Goal: Task Accomplishment & Management: Manage account settings

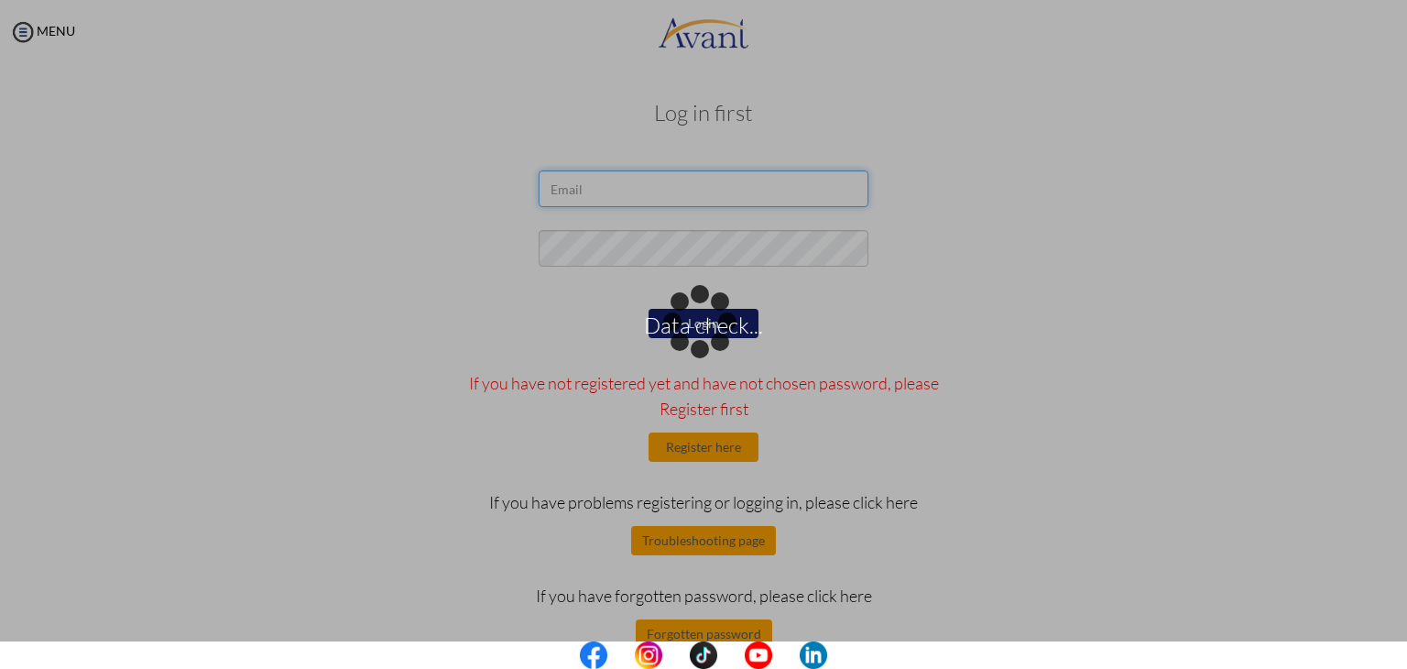
type input "[EMAIL_ADDRESS][DOMAIN_NAME]"
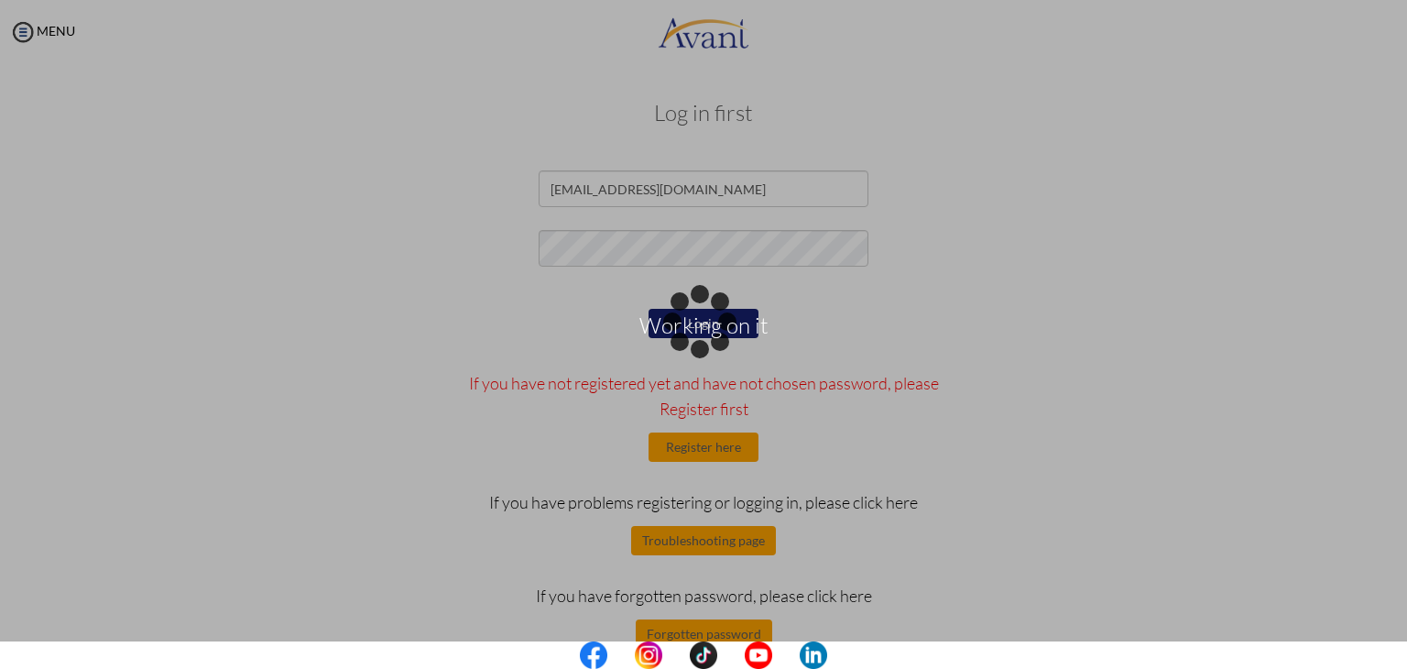
click at [608, 342] on body "Working on it Maintenance break. Please come back in 2 hours. MENU My Status Wh…" at bounding box center [703, 334] width 1407 height 669
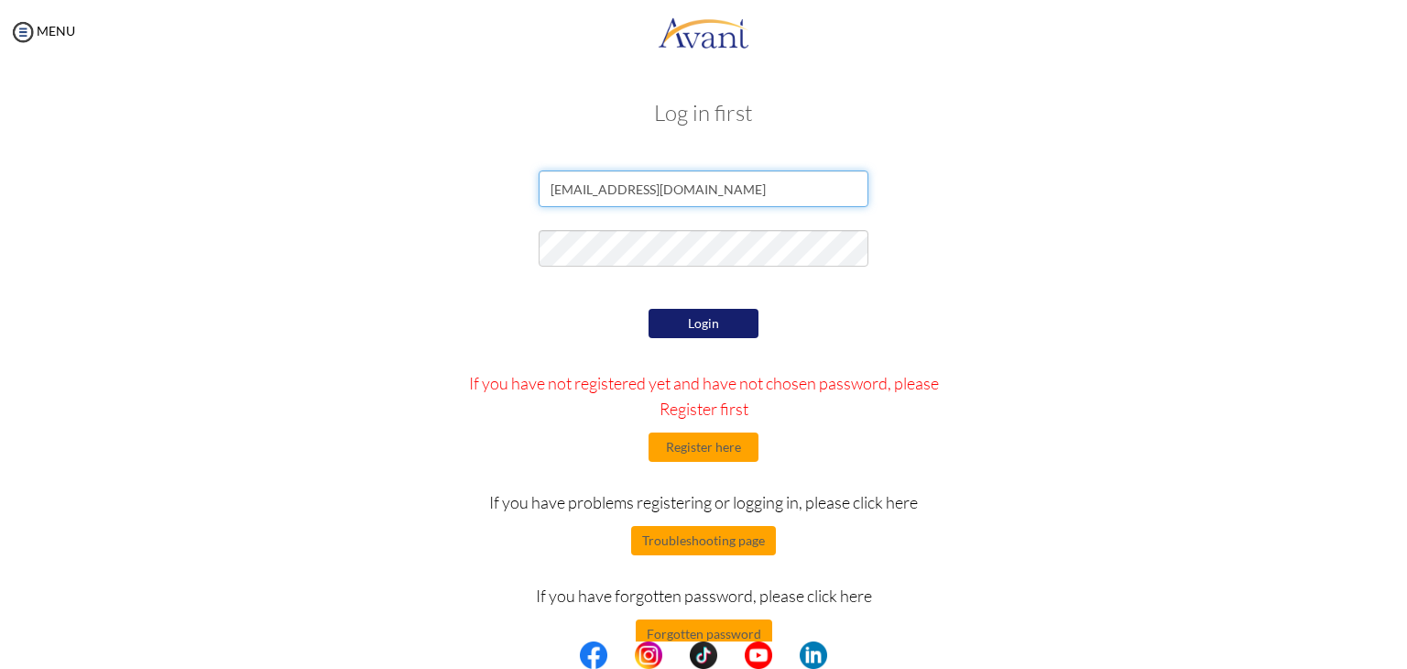
drag, startPoint x: 725, startPoint y: 185, endPoint x: 508, endPoint y: 195, distance: 217.3
click at [508, 195] on div "[EMAIL_ADDRESS][DOMAIN_NAME]" at bounding box center [704, 193] width 1072 height 46
paste input "[EMAIL_ADDRESS][DOMAIN_NAME]"
type input "[EMAIL_ADDRESS][DOMAIN_NAME]"
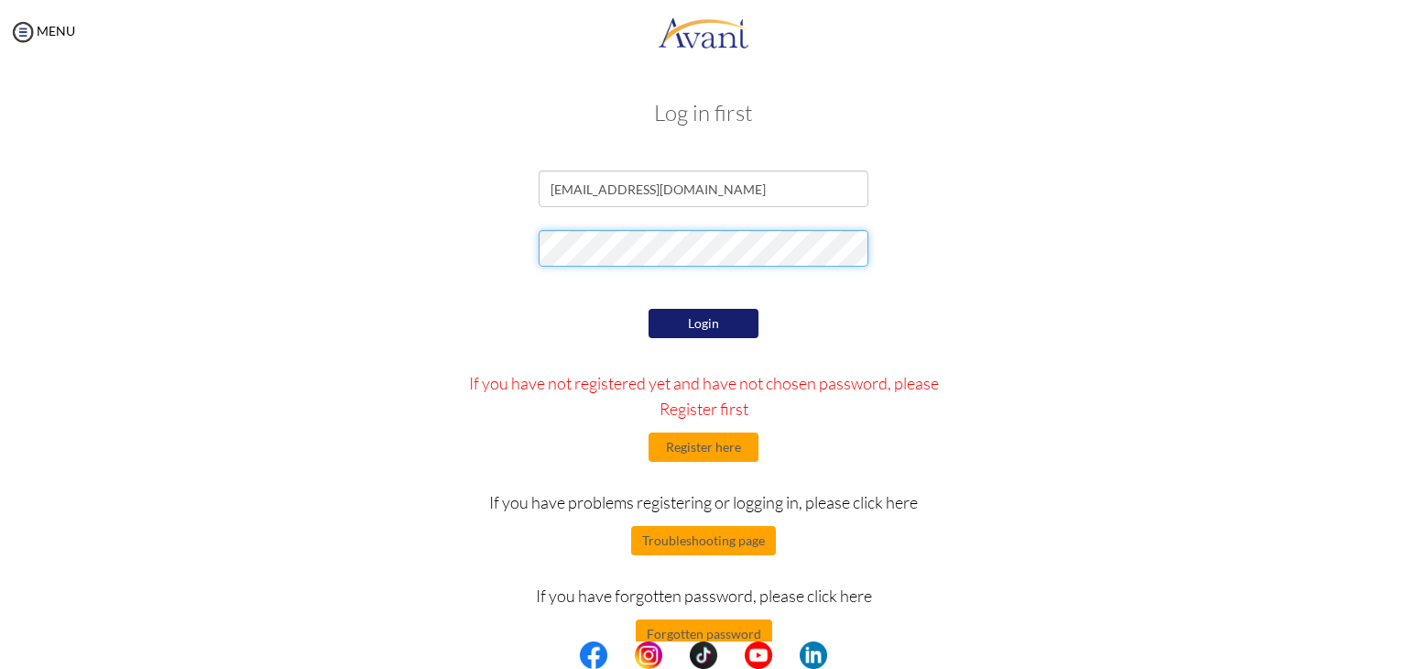
click at [487, 247] on div at bounding box center [704, 253] width 1072 height 46
click at [1075, 276] on form "[EMAIL_ADDRESS][DOMAIN_NAME] Login If you have not registered yet and have not …" at bounding box center [703, 409] width 1044 height 478
click at [721, 320] on button "Login" at bounding box center [704, 323] width 110 height 29
click at [695, 454] on button "Register here" at bounding box center [704, 446] width 110 height 29
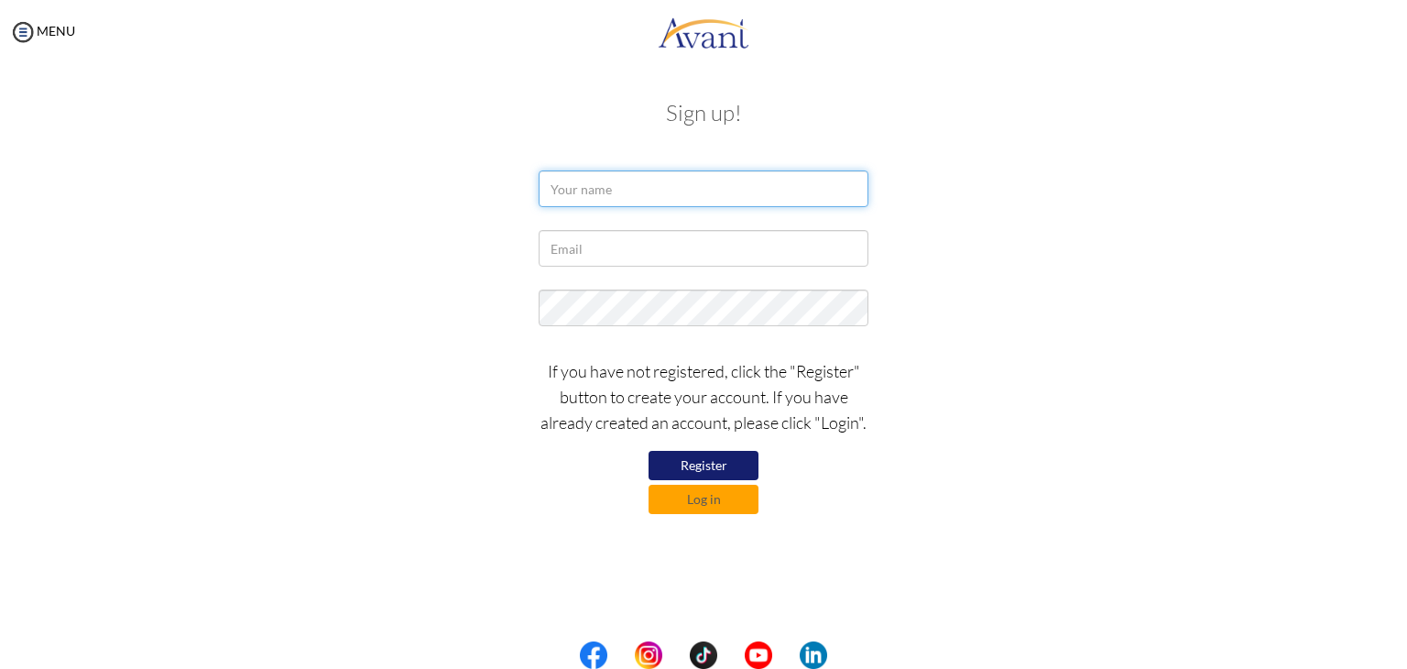
click at [594, 192] on input "text" at bounding box center [704, 188] width 330 height 37
type input "Suruchu DC"
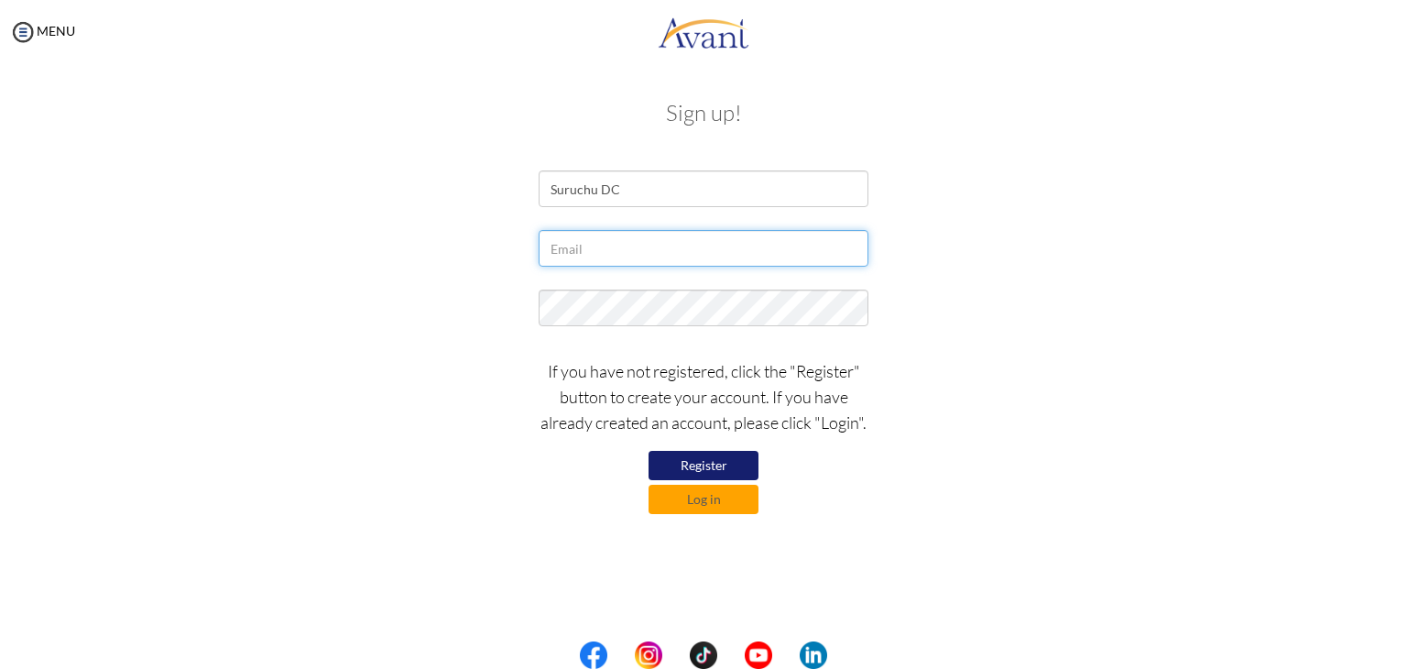
click at [571, 249] on input "text" at bounding box center [704, 248] width 330 height 37
paste input "[EMAIL_ADDRESS][DOMAIN_NAME]"
type input "[EMAIL_ADDRESS][DOMAIN_NAME]"
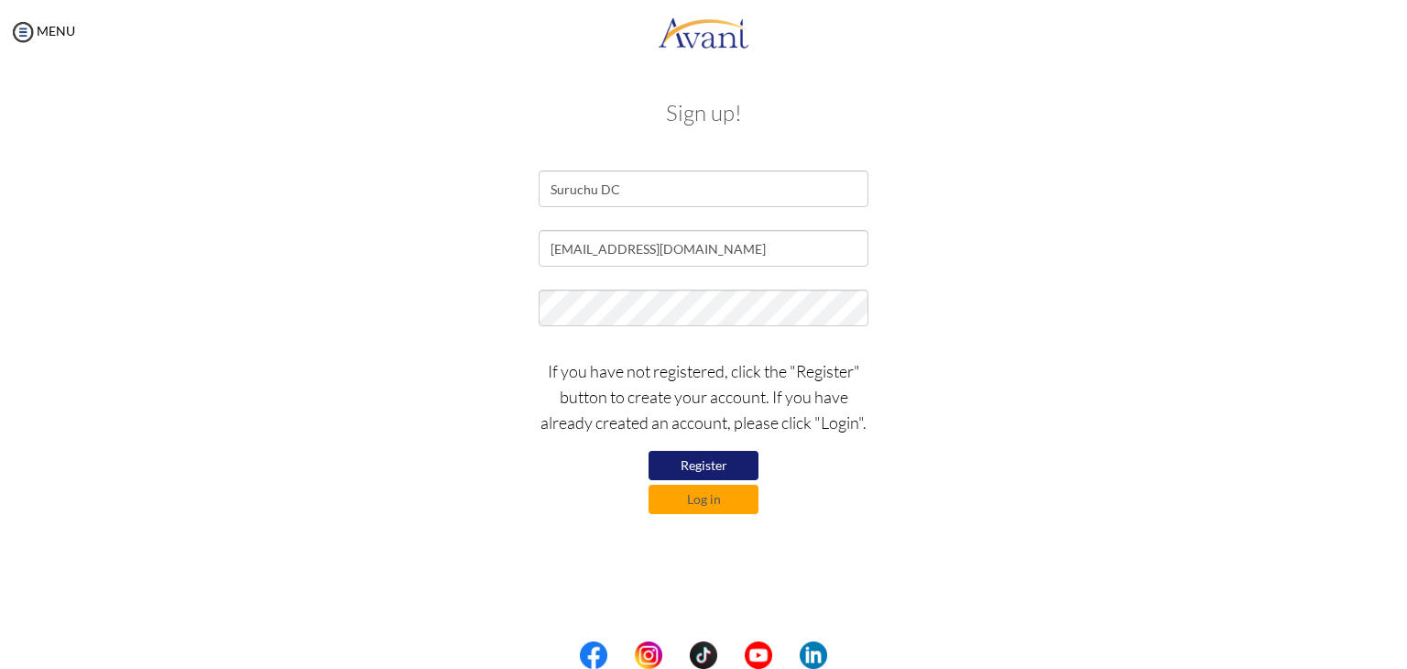
click at [982, 268] on div "[EMAIL_ADDRESS][DOMAIN_NAME]" at bounding box center [704, 253] width 1072 height 46
click at [680, 475] on button "Register" at bounding box center [704, 465] width 110 height 29
click at [689, 468] on button "Register" at bounding box center [704, 465] width 110 height 29
click at [693, 499] on button "Log in" at bounding box center [704, 499] width 110 height 29
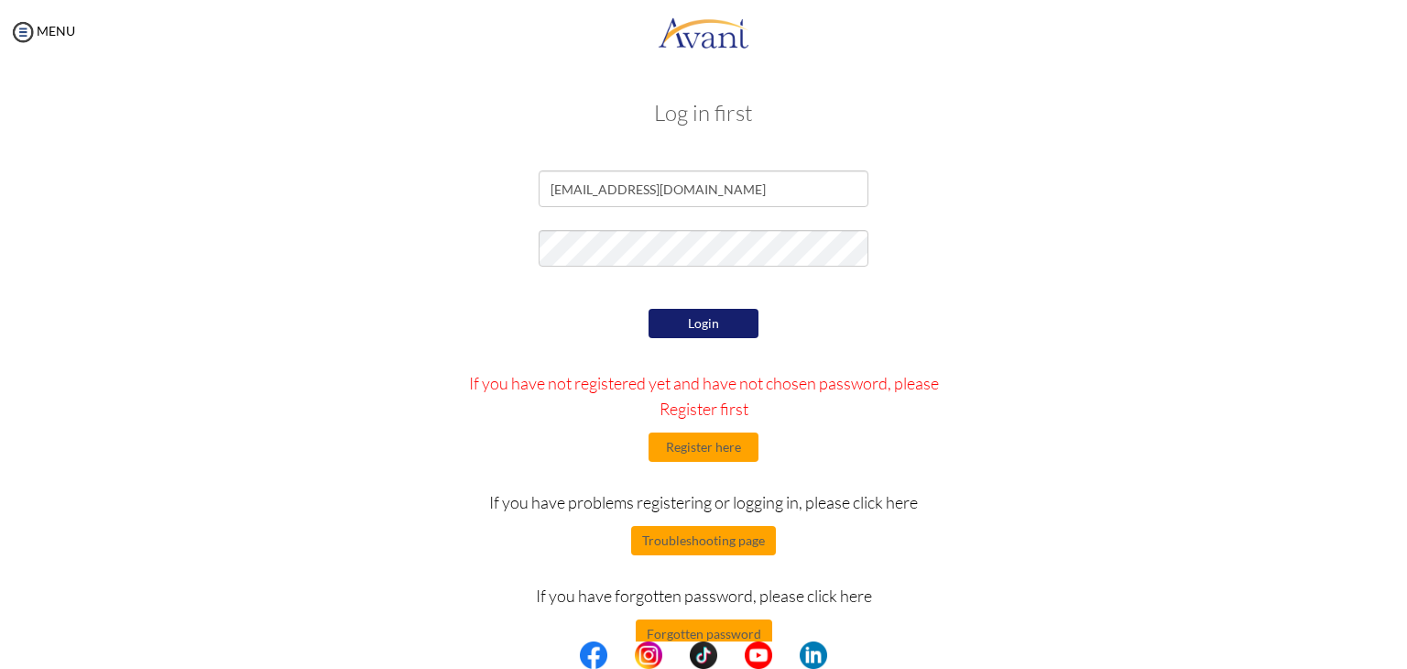
click at [425, 272] on div at bounding box center [704, 253] width 1072 height 46
click at [729, 631] on button "Forgotten password" at bounding box center [704, 633] width 136 height 29
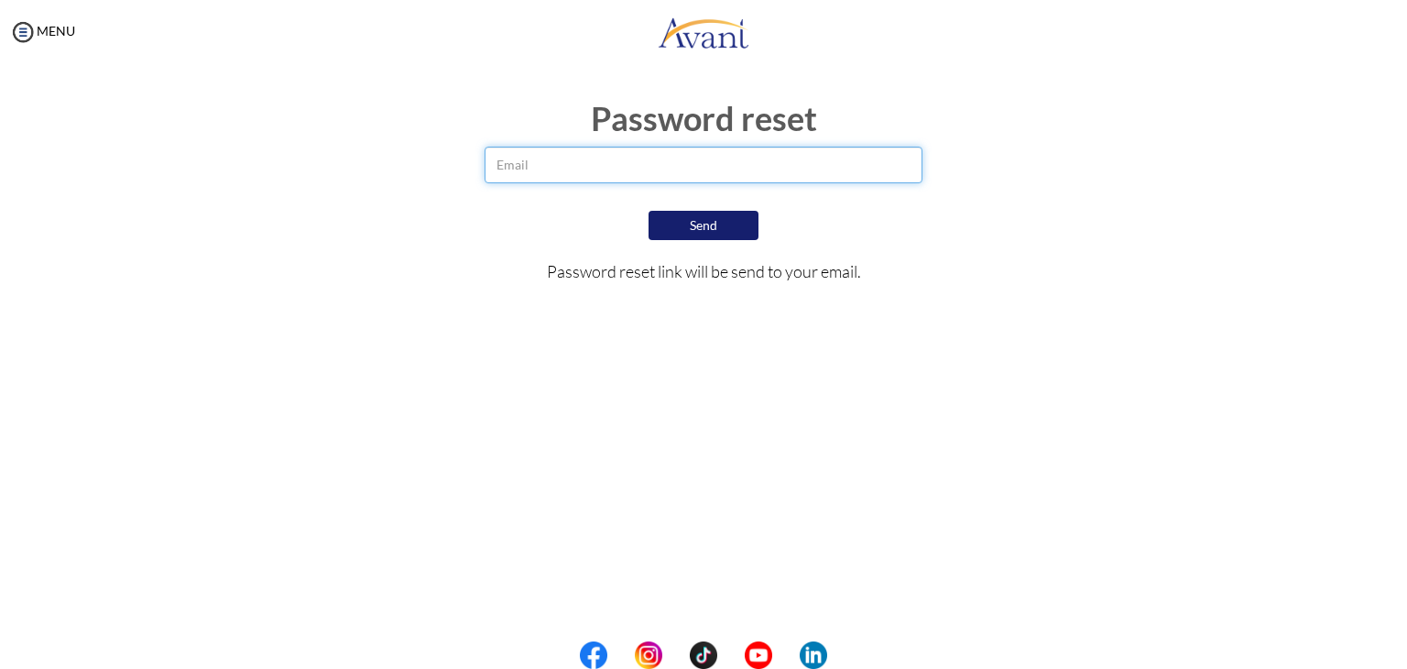
click at [523, 173] on input "email" at bounding box center [704, 165] width 439 height 37
paste input "[EMAIL_ADDRESS][DOMAIN_NAME]"
type input "[EMAIL_ADDRESS][DOMAIN_NAME]"
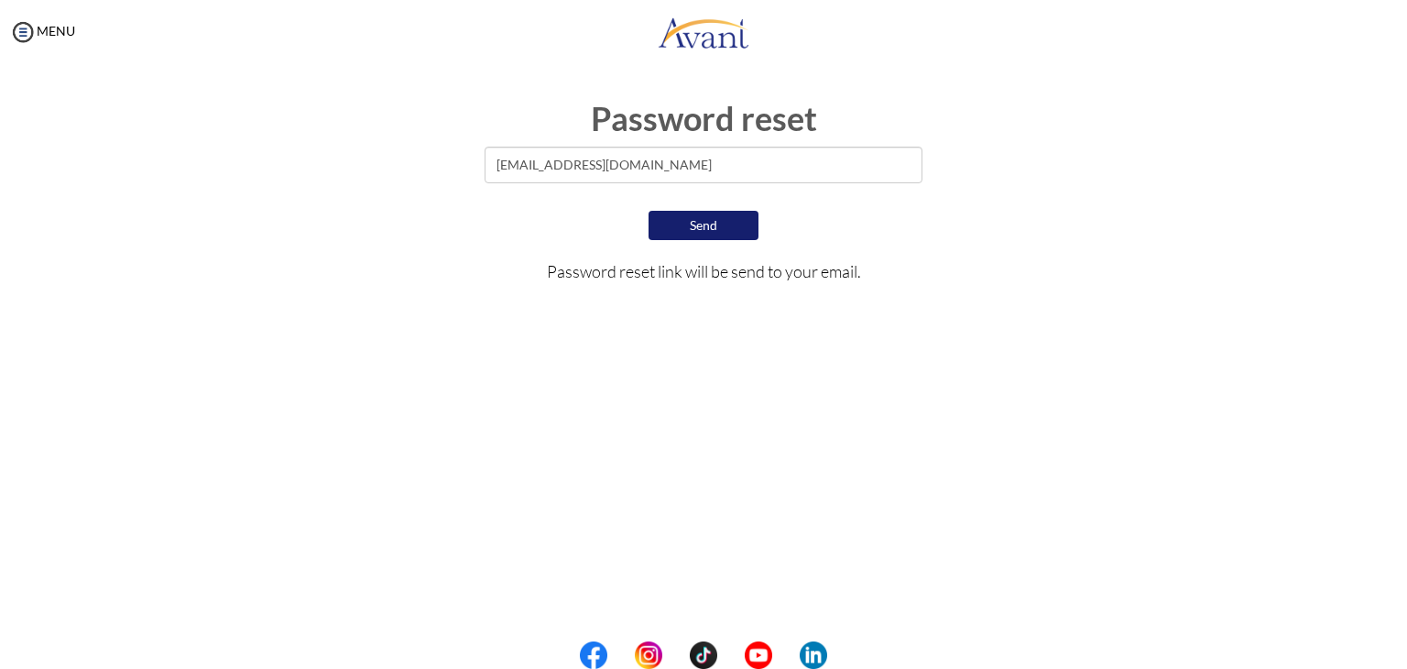
click at [689, 224] on button "Send" at bounding box center [704, 225] width 110 height 29
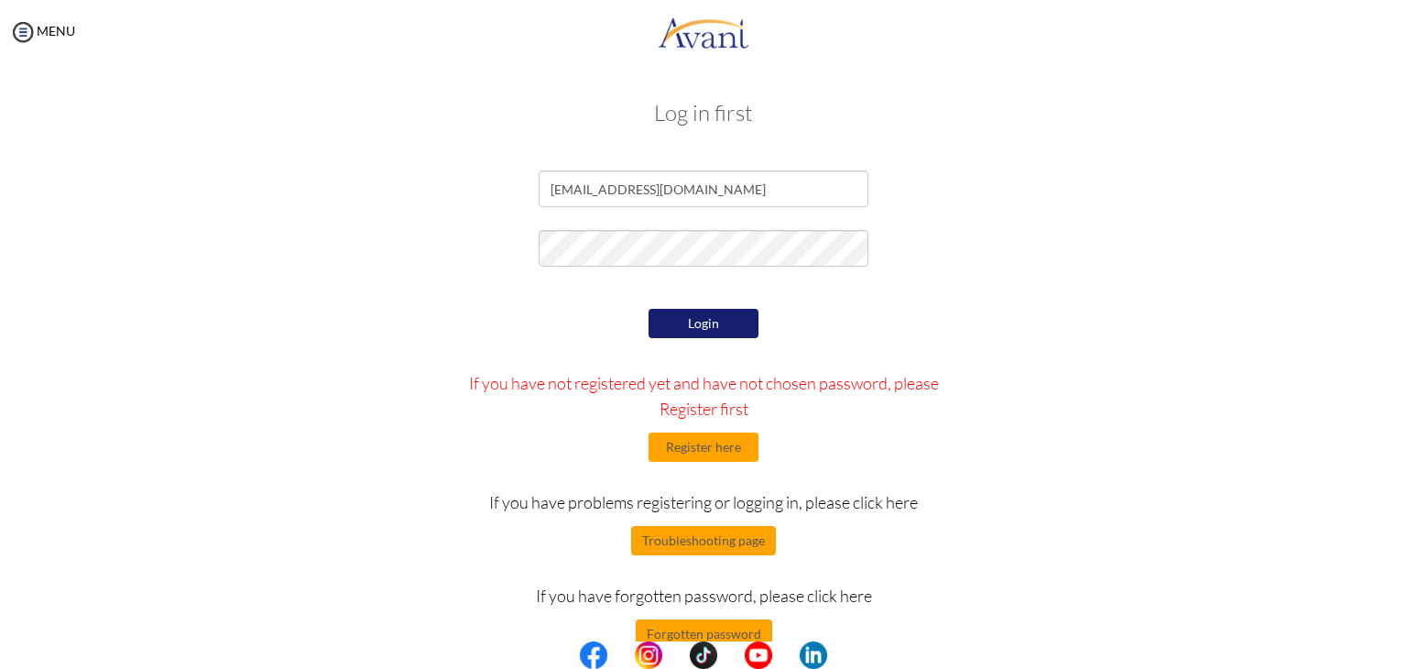
click at [1130, 243] on div at bounding box center [704, 253] width 1072 height 46
